Goal: Find specific page/section: Find specific page/section

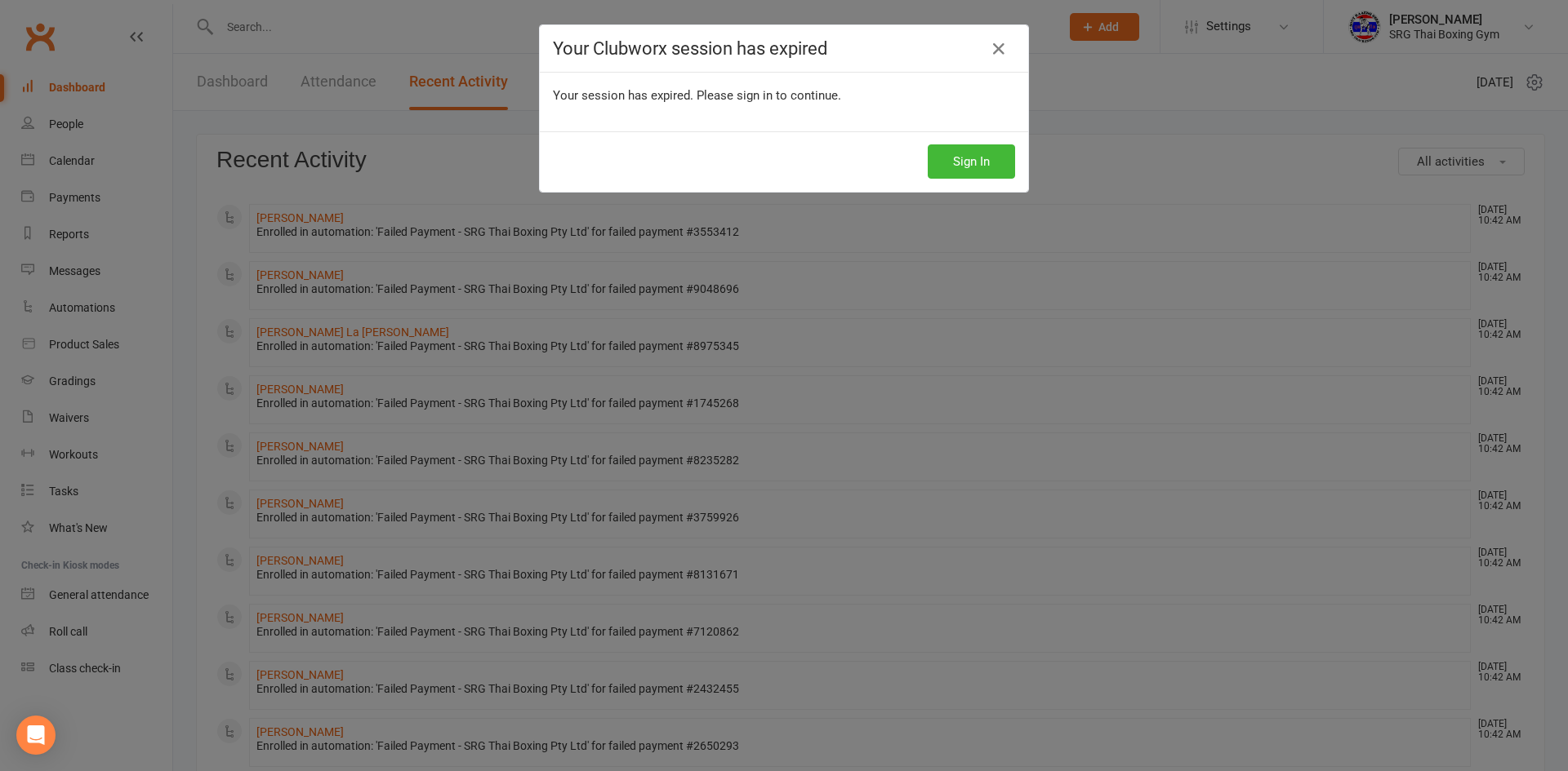
click at [958, 163] on button "Sign In" at bounding box center [972, 162] width 88 height 34
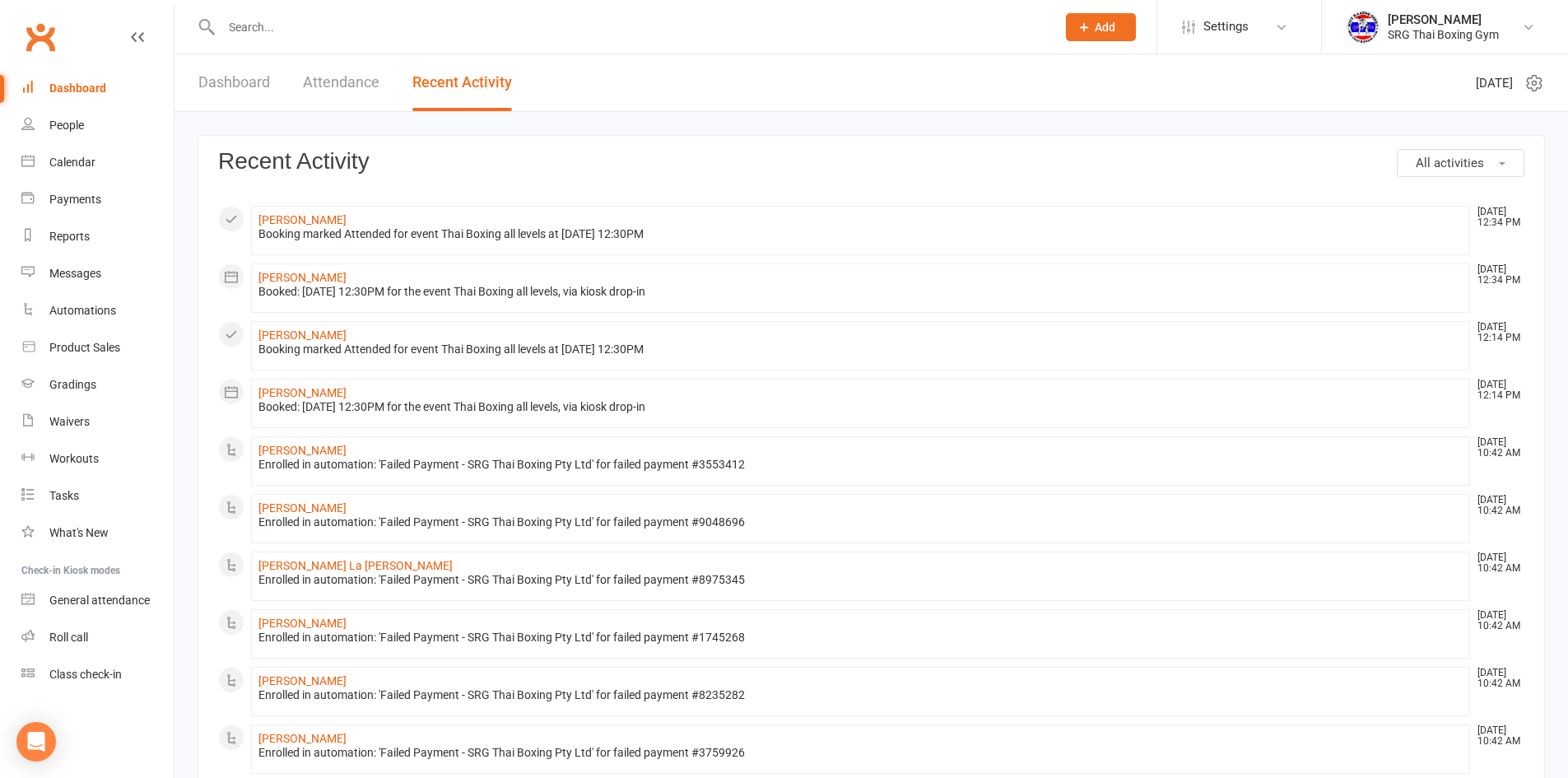
click at [265, 25] on input "text" at bounding box center [630, 27] width 828 height 23
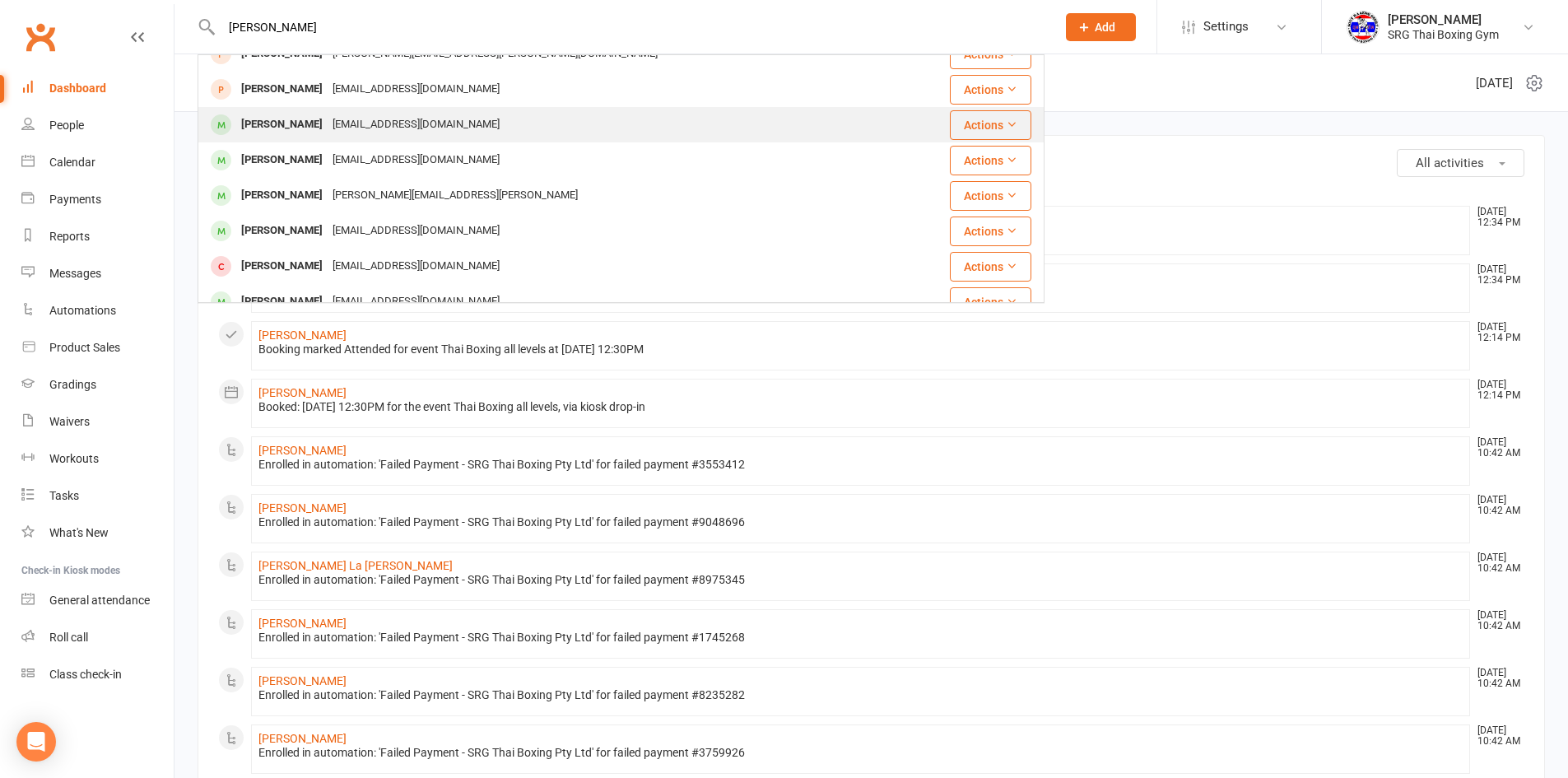
scroll to position [165, 0]
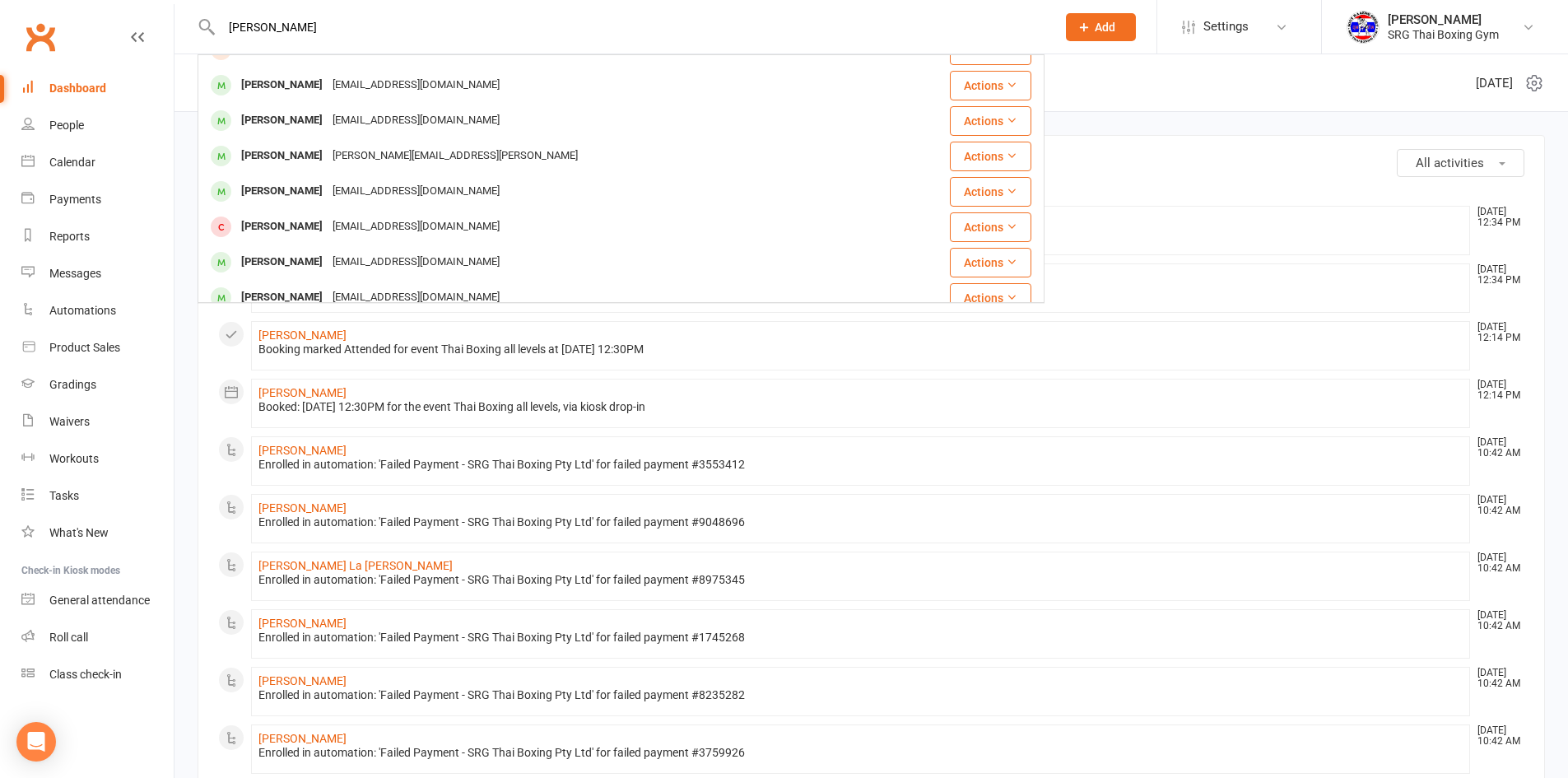
type input "JOHN"
click at [186, 367] on div "All activities Recent Activity Polly Wong Aug 15, 12:34 PM Booking marked Atten…" at bounding box center [871, 775] width 1372 height 1281
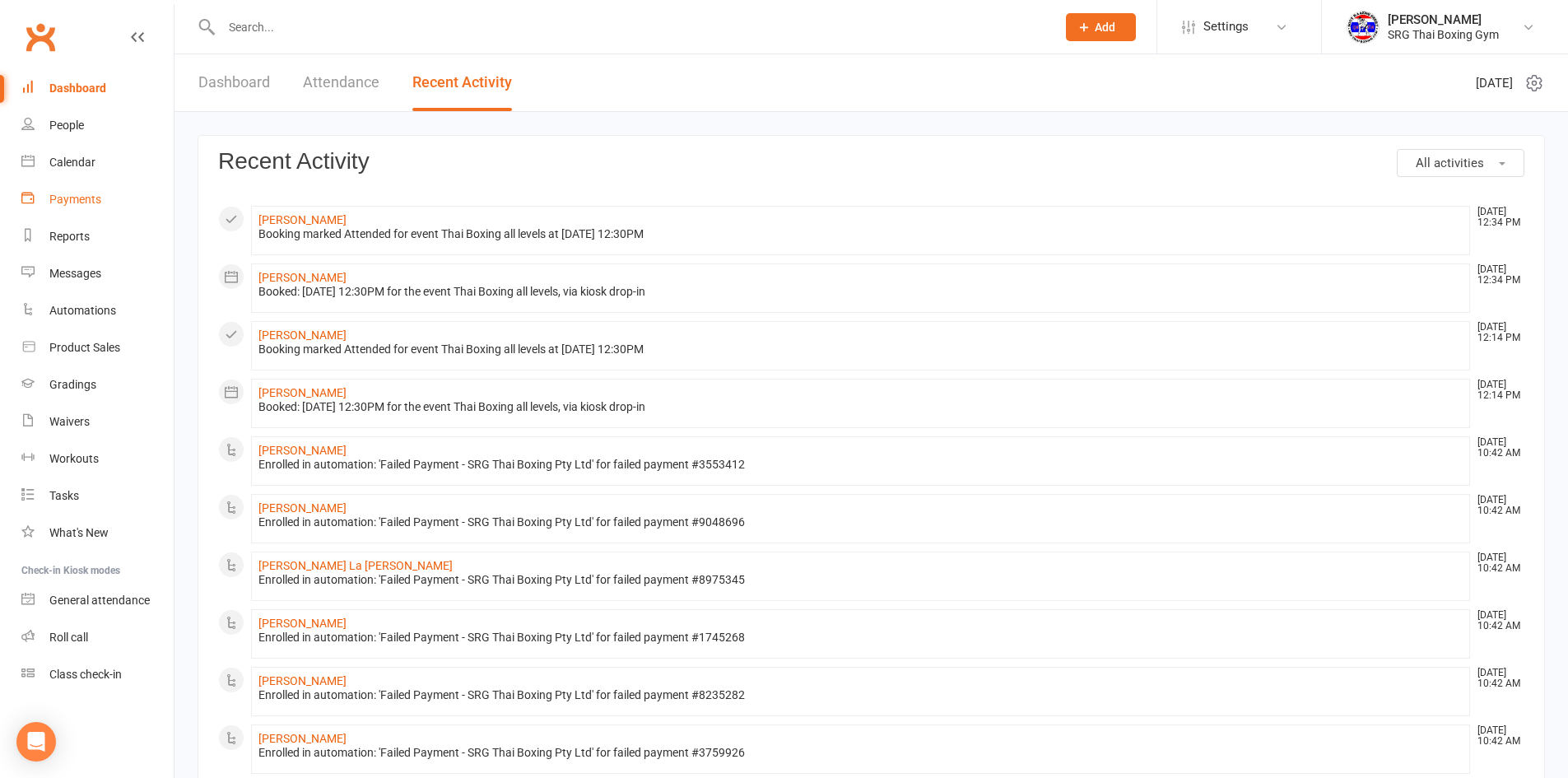
click at [74, 197] on div "Payments" at bounding box center [76, 199] width 52 height 14
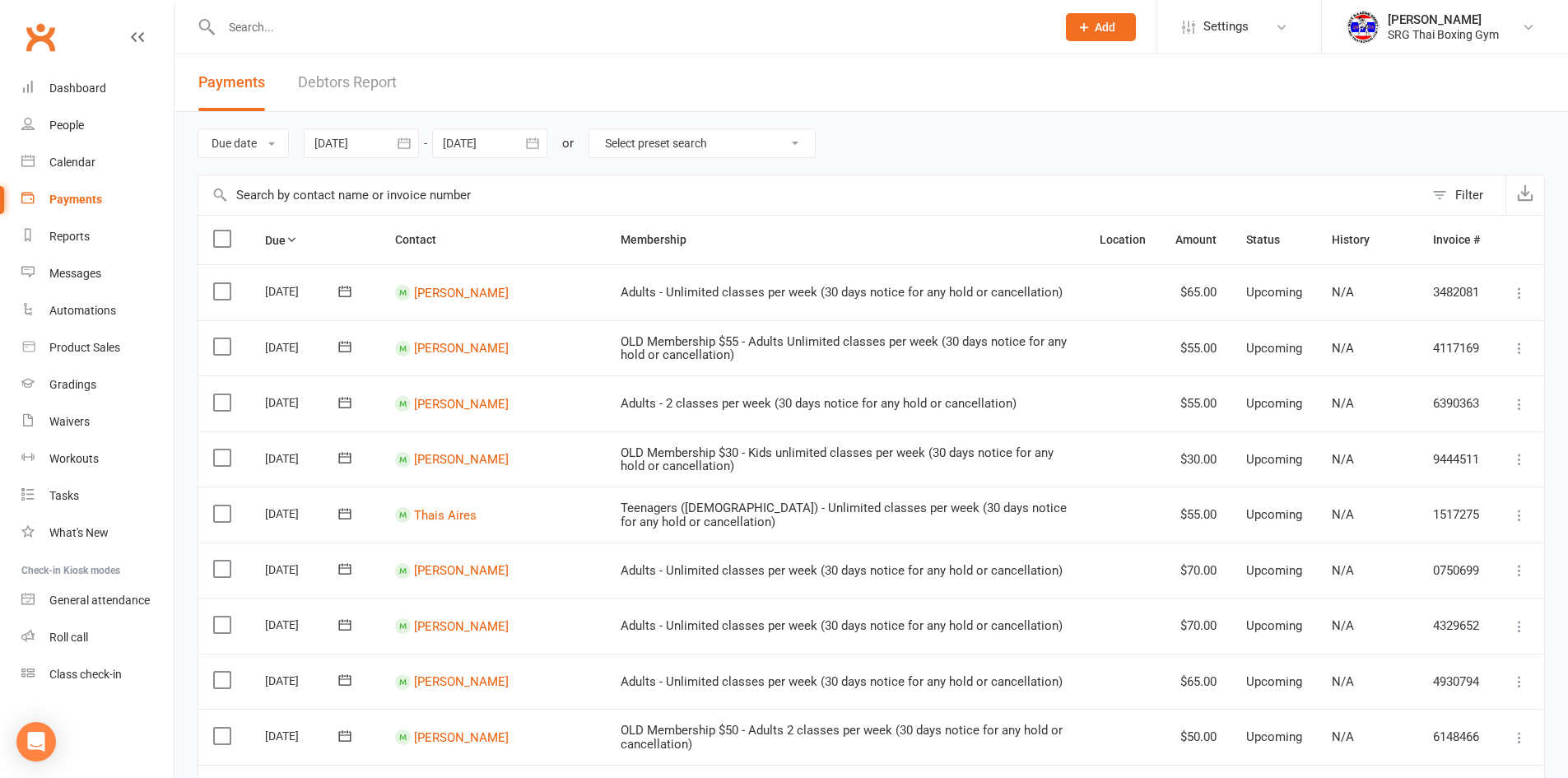
click at [349, 81] on link "Debtors Report" at bounding box center [348, 82] width 99 height 57
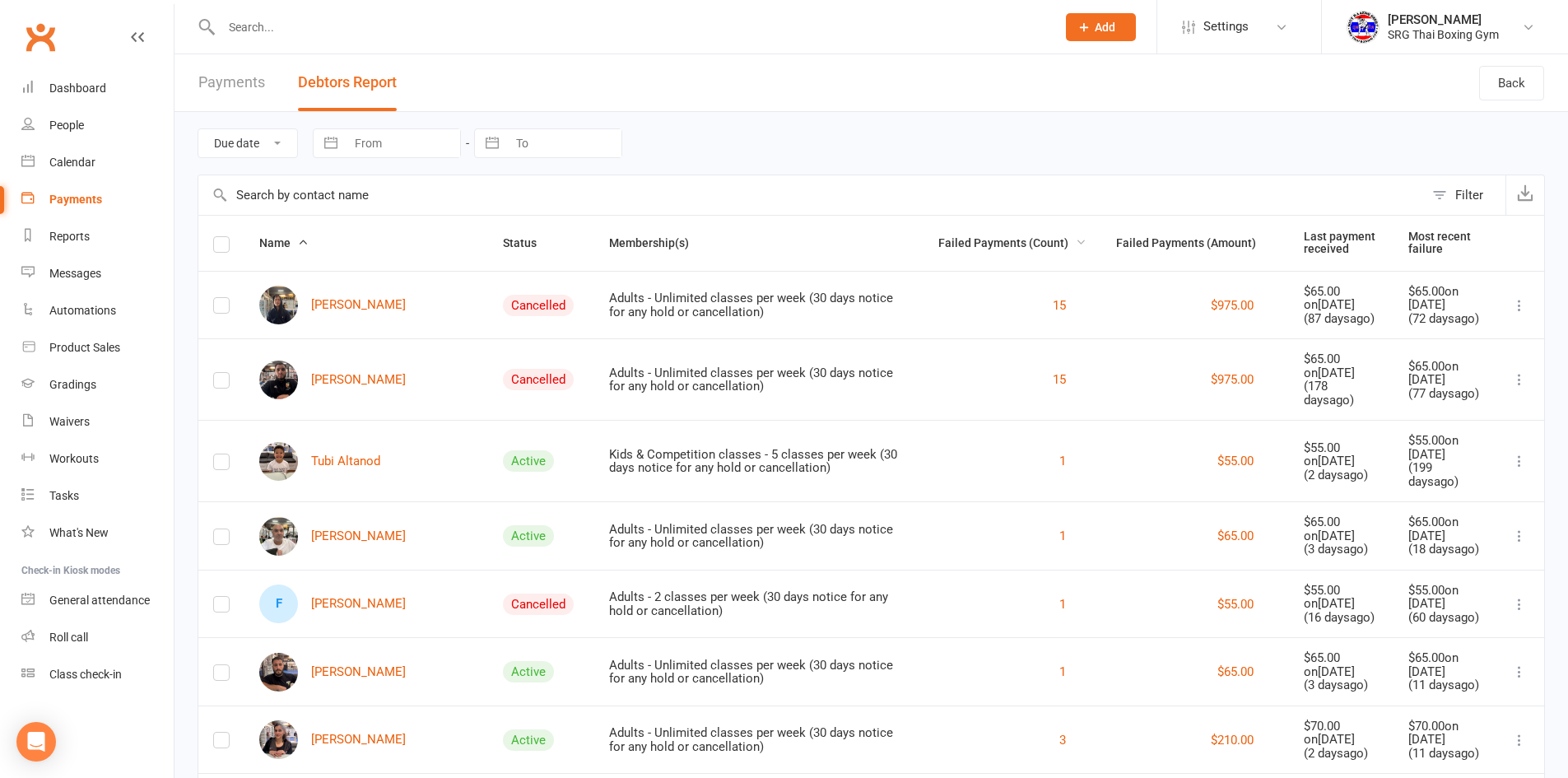
click at [1027, 241] on span "Failed Payments (Count)" at bounding box center [1012, 243] width 148 height 14
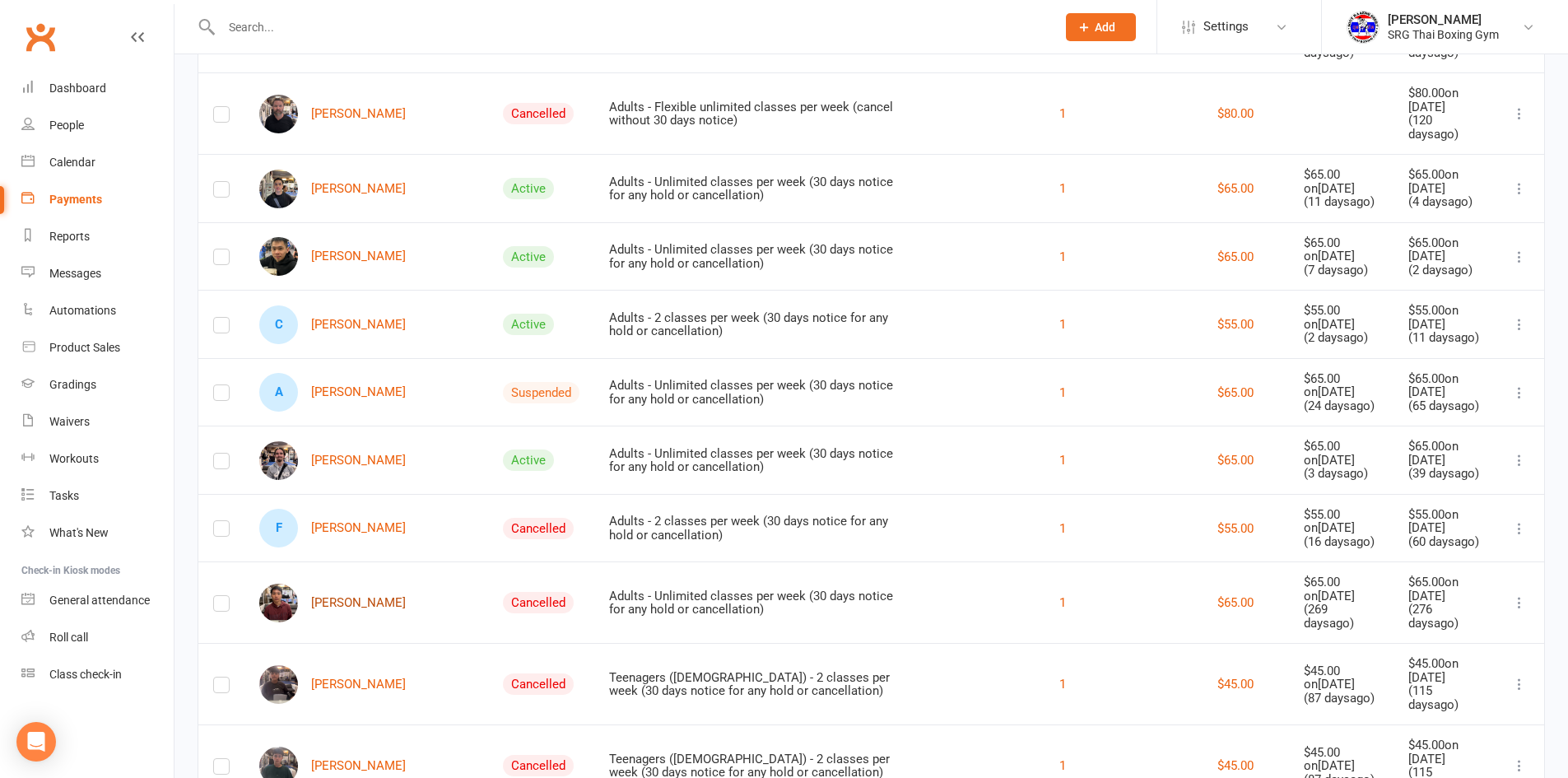
scroll to position [3212, 0]
